Goal: Task Accomplishment & Management: Complete application form

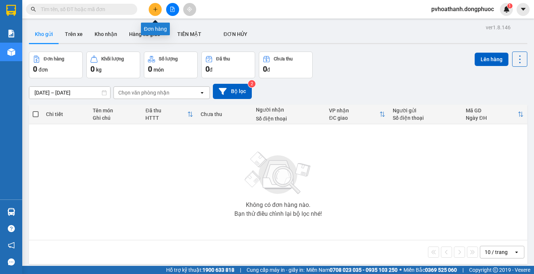
click at [157, 9] on icon "plus" at bounding box center [155, 9] width 4 height 0
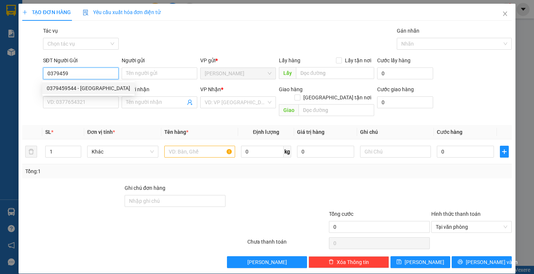
click at [93, 87] on div "0379459544 - [GEOGRAPHIC_DATA]" at bounding box center [88, 88] width 83 height 8
type input "0379459544"
type input "[GEOGRAPHIC_DATA]"
type input "0816494675"
type input "[PERSON_NAME](NGỌC NỞ)"
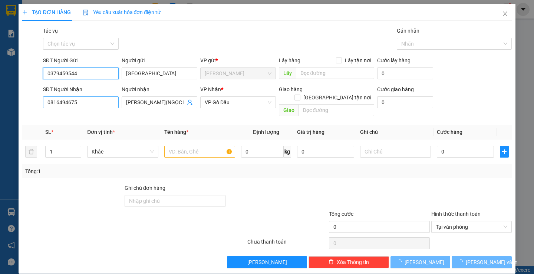
type input "40.000"
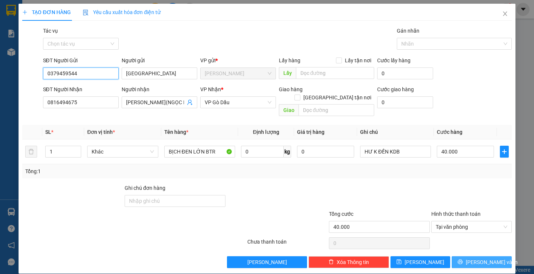
type input "0379459544"
click at [483, 258] on span "[PERSON_NAME] và In" at bounding box center [492, 262] width 52 height 8
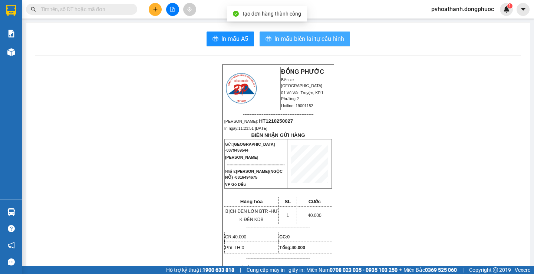
click at [310, 39] on span "In mẫu biên lai tự cấu hình" at bounding box center [309, 38] width 70 height 9
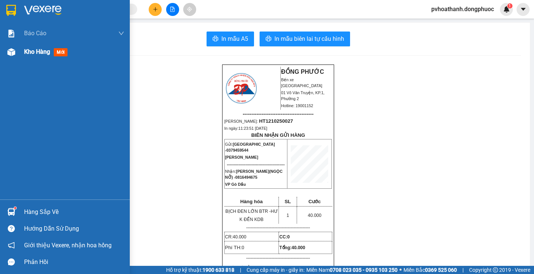
click at [16, 53] on div at bounding box center [11, 52] width 13 height 13
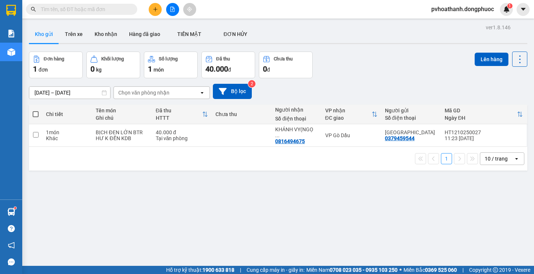
click at [248, 193] on div "ver 1.8.146 Kho gửi Trên xe Kho nhận Hàng đã giao TIỀN MẶT ĐƠN HỦY Đơn hàng 1…" at bounding box center [278, 159] width 504 height 274
